Goal: Transaction & Acquisition: Purchase product/service

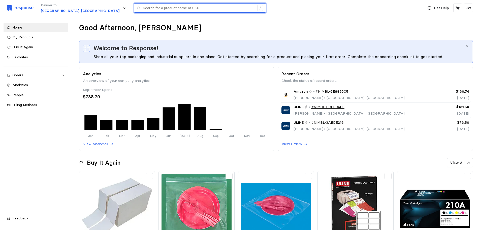
click at [143, 9] on input "text" at bounding box center [199, 8] width 112 height 9
type input "packing"
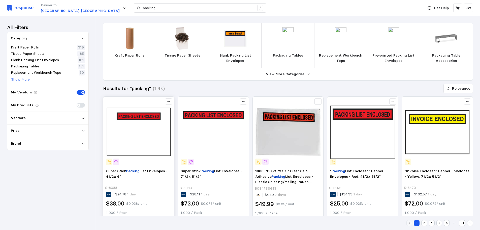
click at [147, 134] on img at bounding box center [138, 131] width 65 height 65
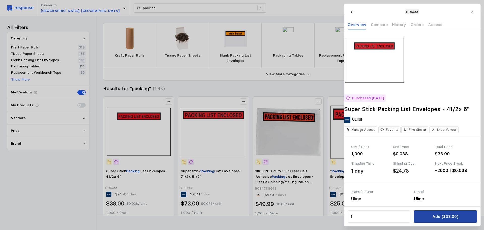
click at [443, 220] on button "Add ($38.00)" at bounding box center [445, 216] width 63 height 12
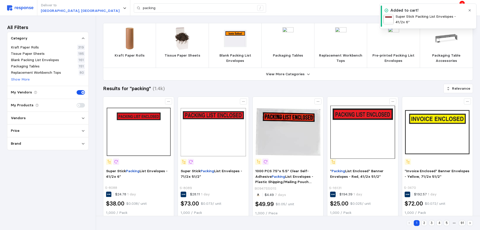
click at [472, 10] on button "button" at bounding box center [470, 10] width 6 height 6
click at [458, 6] on icon at bounding box center [458, 8] width 5 height 5
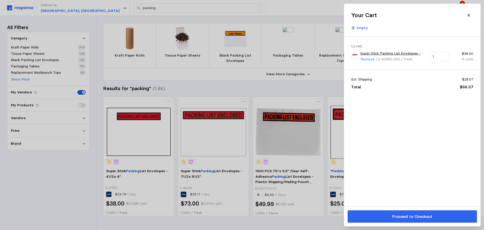
click at [408, 215] on p "Proceed to Checkout" at bounding box center [412, 216] width 40 height 6
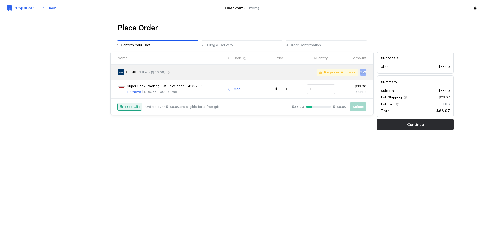
drag, startPoint x: 346, startPoint y: 174, endPoint x: 339, endPoint y: 171, distance: 7.8
click at [346, 174] on main "Place Order 1. Confirm Your Cart 2. Billing & Delivery 3. Order Confirmation Na…" at bounding box center [242, 115] width 484 height 230
click at [241, 162] on main "Place Order 1. Confirm Your Cart 2. Billing & Delivery 3. Order Confirmation Na…" at bounding box center [242, 115] width 484 height 230
click at [353, 162] on main "Place Order 1. Confirm Your Cart 2. Billing & Delivery 3. Order Confirmation Na…" at bounding box center [242, 115] width 484 height 230
drag, startPoint x: 417, startPoint y: 126, endPoint x: 449, endPoint y: 113, distance: 34.7
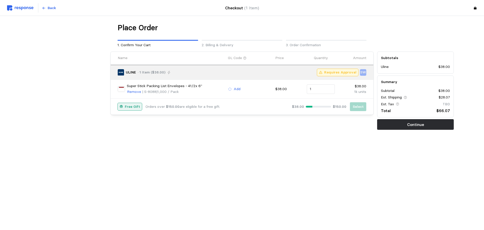
click at [418, 126] on p "Continue" at bounding box center [415, 124] width 17 height 6
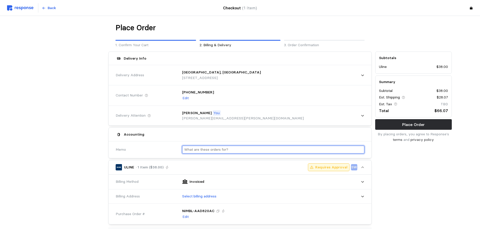
click at [203, 149] on input "text" at bounding box center [273, 149] width 178 height 7
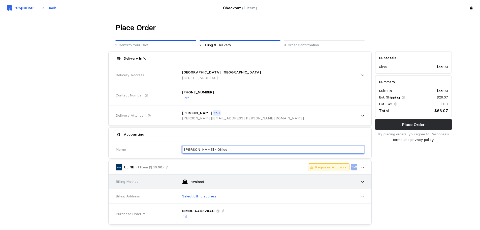
type input "[PERSON_NAME] - Office"
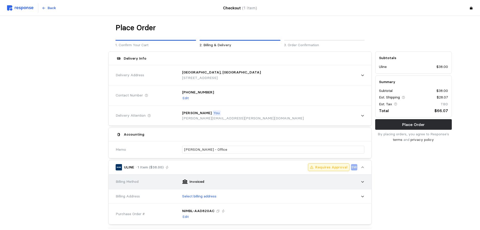
click at [209, 184] on div "Invoiced" at bounding box center [272, 181] width 186 height 13
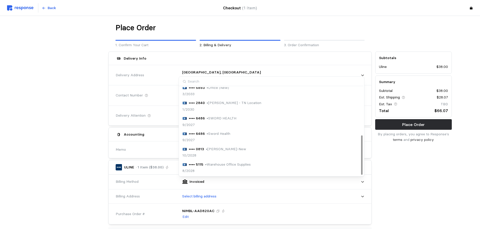
scroll to position [81, 0]
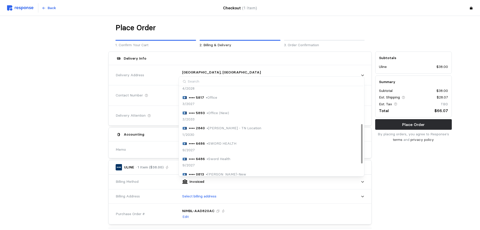
click at [227, 117] on div "3/2033" at bounding box center [205, 119] width 47 height 6
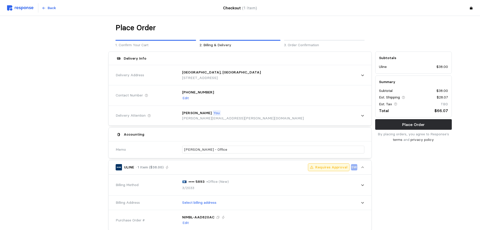
click at [377, 168] on div "Subtotals Uline $38.00 Summary Subtotal $38.00 Est. Shipping $28.07 Est. Tax TB…" at bounding box center [414, 201] width 80 height 302
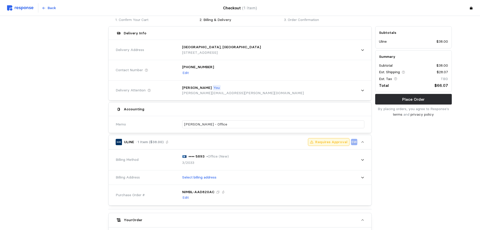
scroll to position [101, 0]
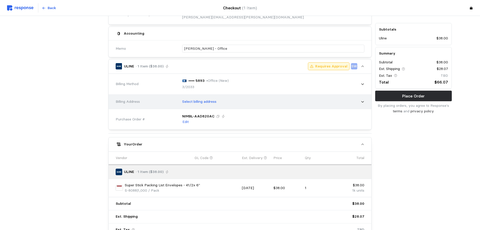
click at [207, 105] on div "Select billing address" at bounding box center [272, 101] width 186 height 13
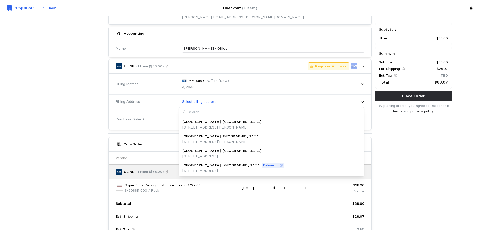
click at [211, 153] on p "[STREET_ADDRESS]" at bounding box center [221, 156] width 79 height 6
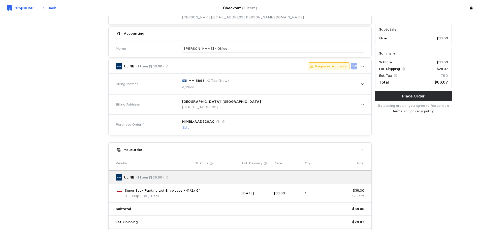
click at [414, 141] on div "Subtotals Uline $38.00 Summary Subtotal $38.00 Est. Shipping $28.07 Est. Tax TB…" at bounding box center [414, 102] width 80 height 307
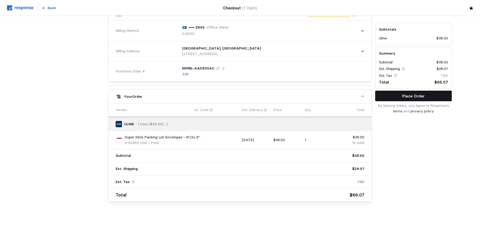
click at [405, 98] on p "Place Order" at bounding box center [413, 96] width 22 height 6
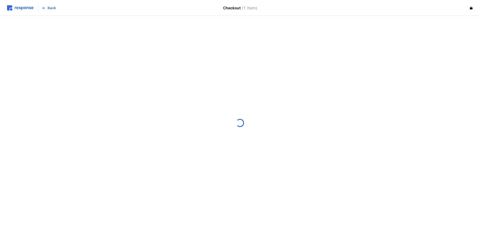
scroll to position [0, 0]
